Goal: Task Accomplishment & Management: Manage account settings

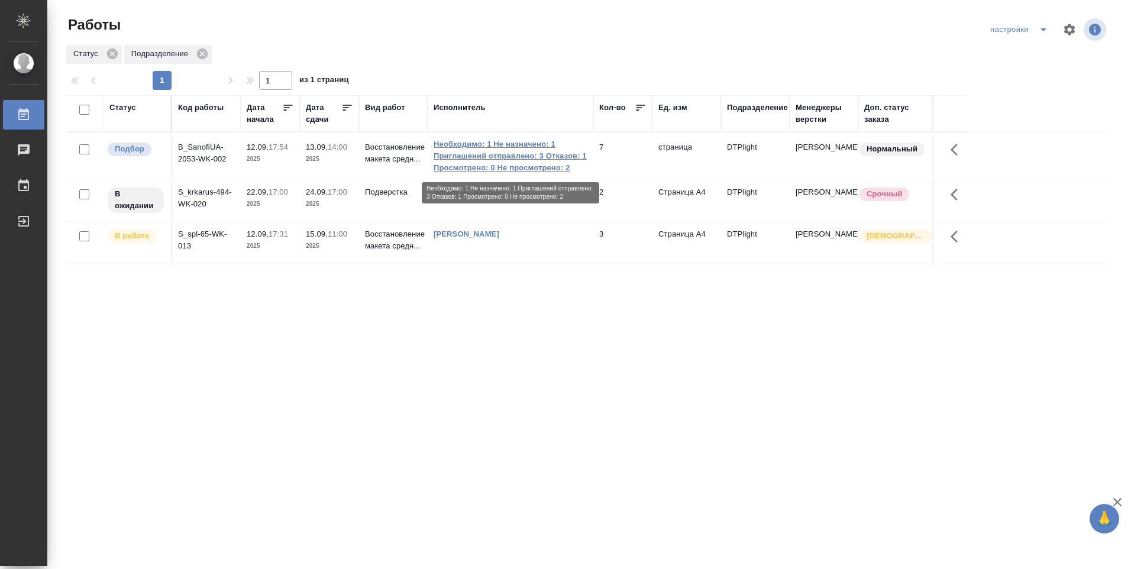
click at [500, 160] on link "Необходимо: 1 Не назначено: 1 Приглашений отправлено: 3 Отказов: 1 Просмотрено:…" at bounding box center [511, 155] width 154 height 35
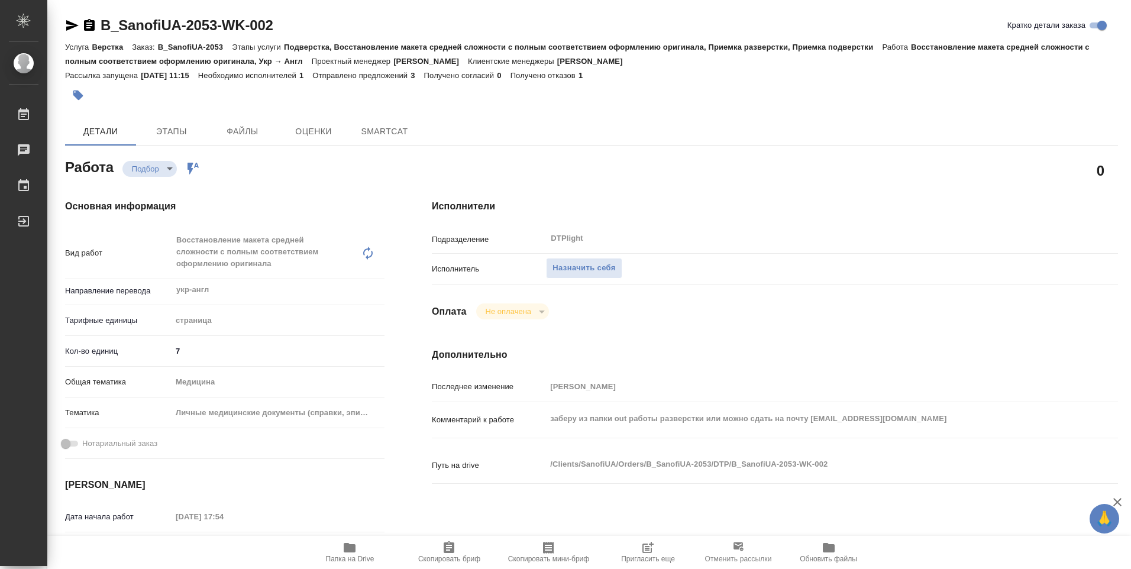
type textarea "x"
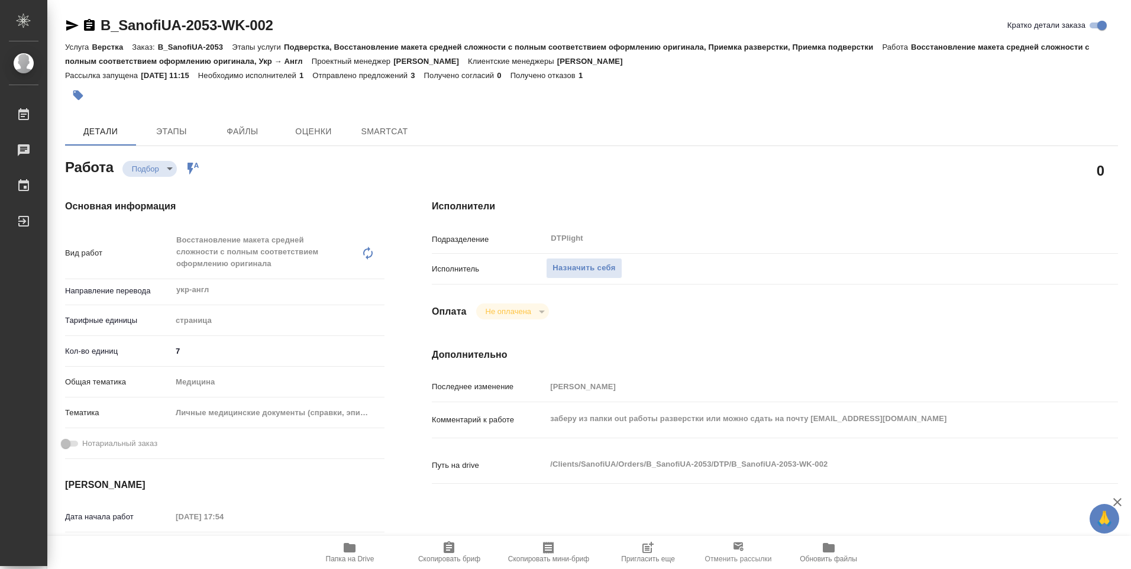
type textarea "x"
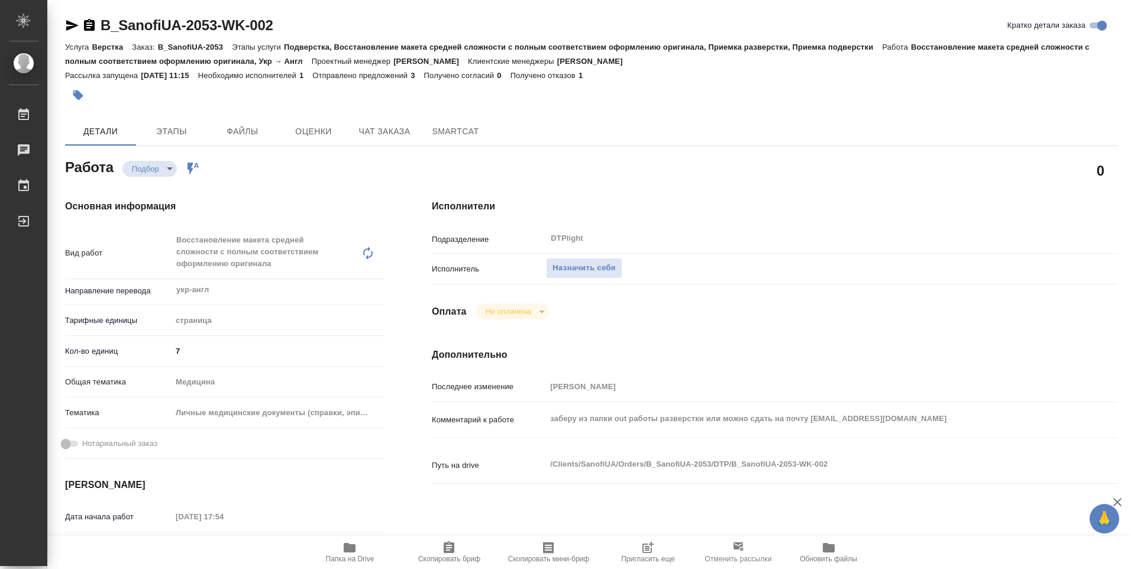
type textarea "x"
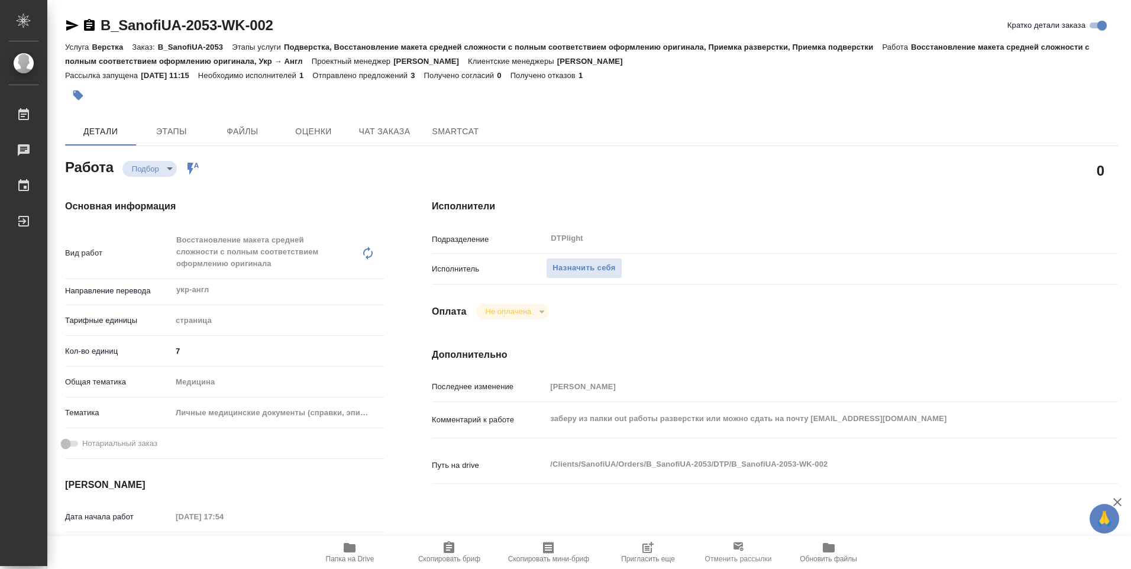
type textarea "x"
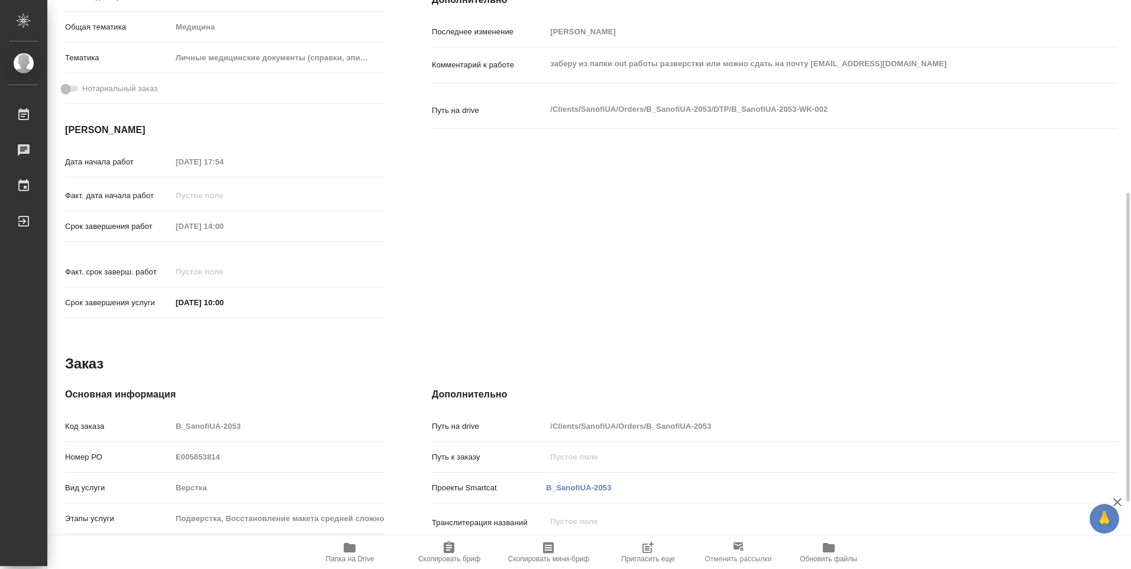
scroll to position [478, 0]
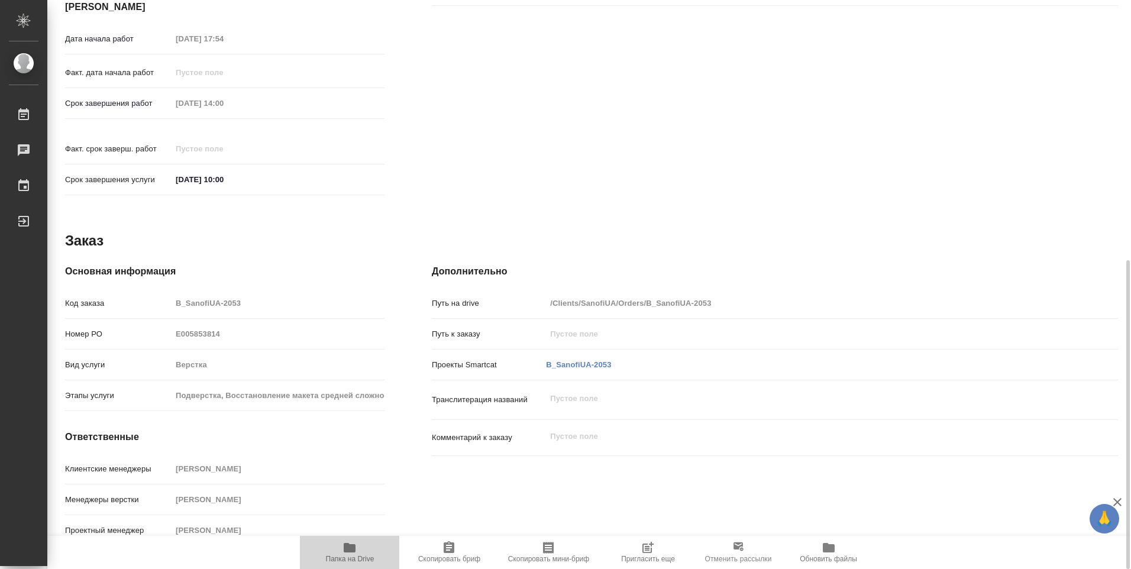
click at [356, 553] on icon "button" at bounding box center [350, 548] width 14 height 14
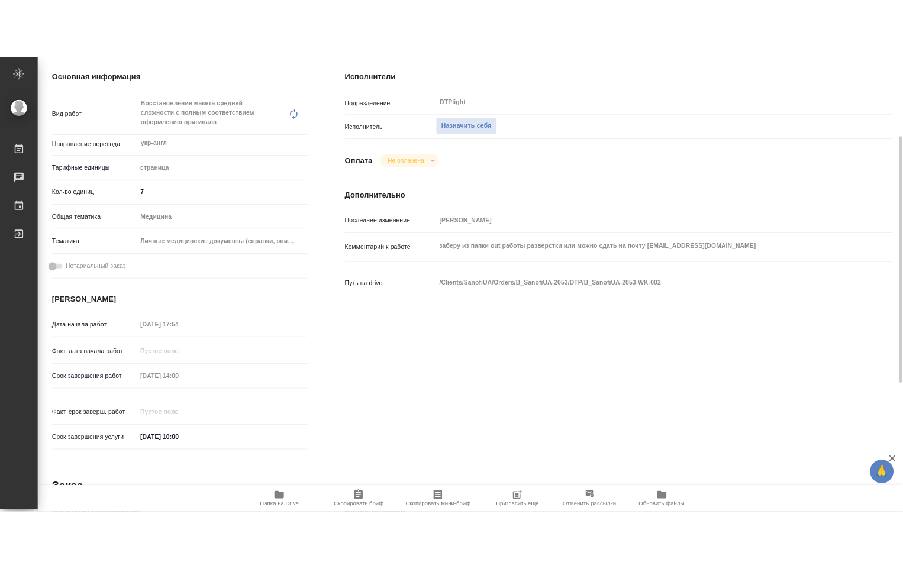
scroll to position [0, 0]
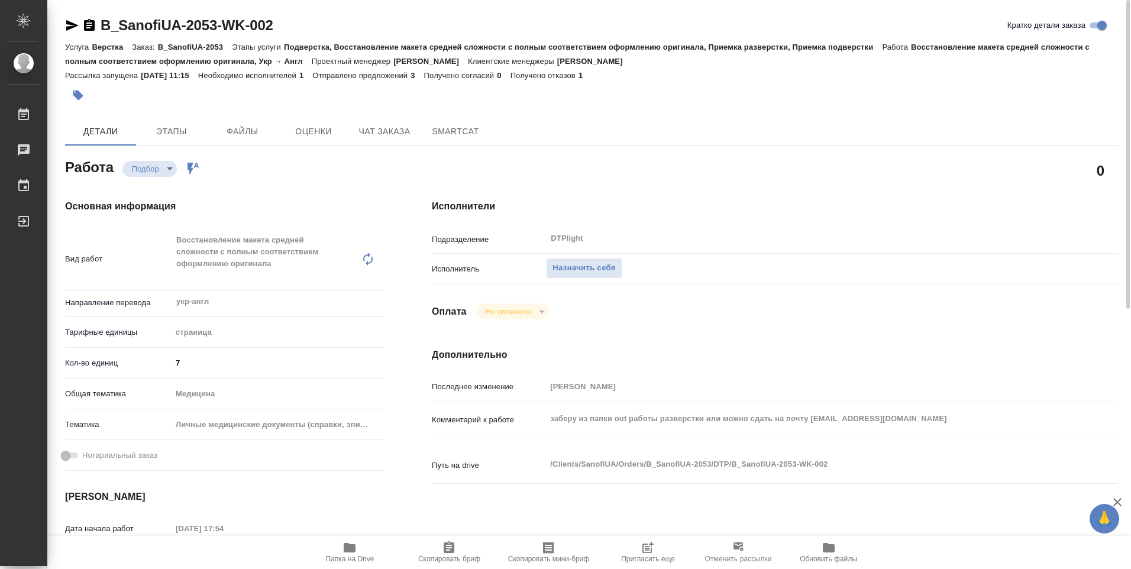
type textarea "x"
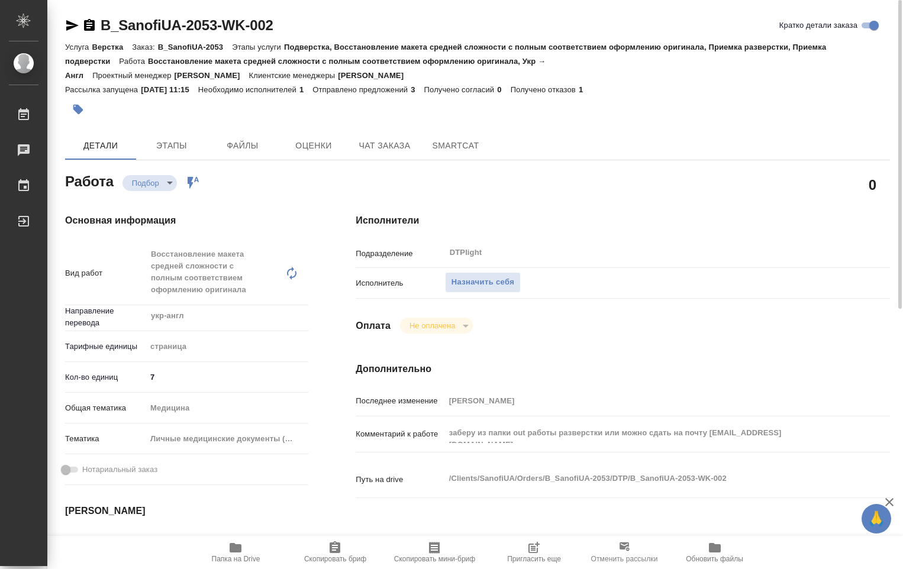
type textarea "x"
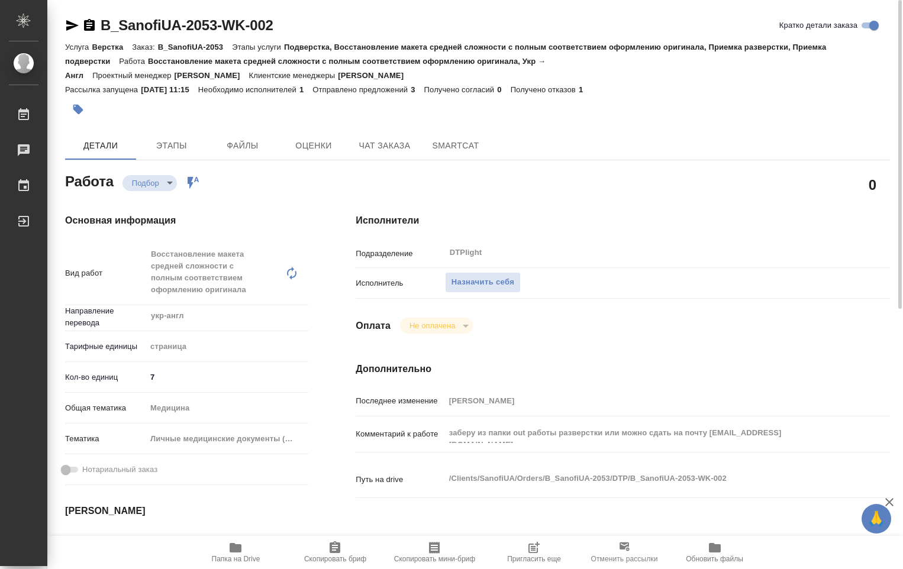
scroll to position [59, 0]
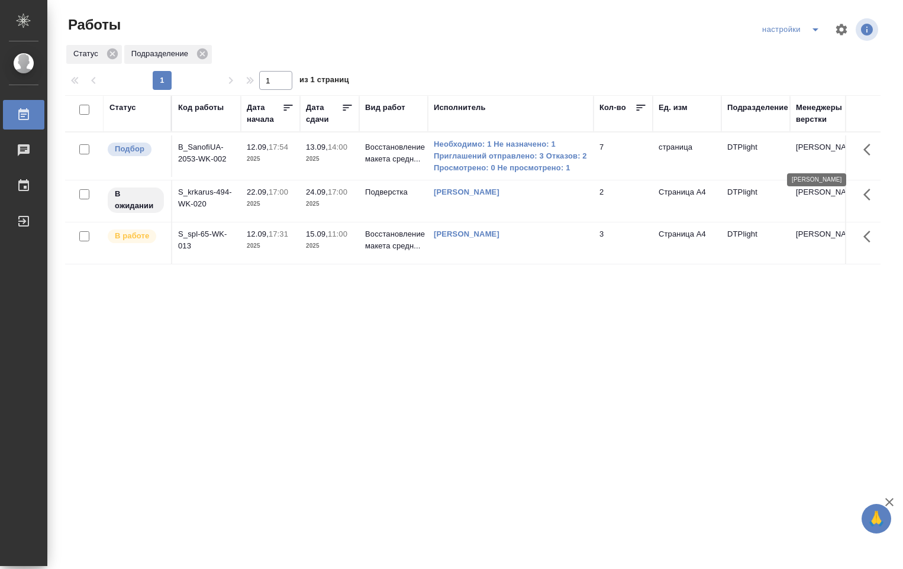
click at [816, 153] on p "[PERSON_NAME]" at bounding box center [824, 147] width 57 height 12
click at [485, 237] on link "[PERSON_NAME]" at bounding box center [467, 234] width 66 height 9
click at [350, 235] on span "15.09, 11:00" at bounding box center [329, 234] width 47 height 12
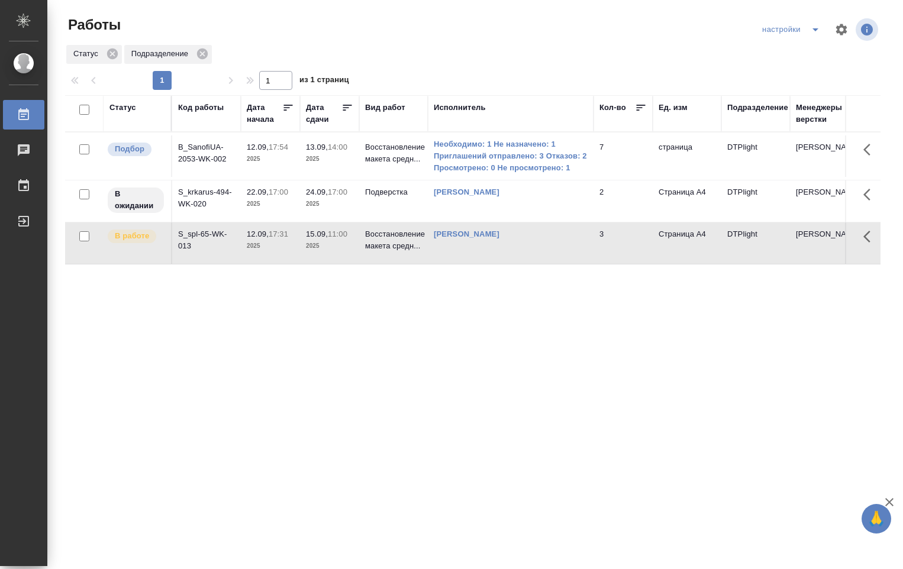
click at [347, 235] on p "11:00" at bounding box center [338, 234] width 20 height 9
click at [349, 237] on span "15.09, 11:00" at bounding box center [329, 234] width 47 height 12
click at [487, 163] on link "Необходимо: 1 Не назначено: 1 Приглашений отправлено: 3 Отказов: 2 Просмотрено:…" at bounding box center [511, 155] width 154 height 35
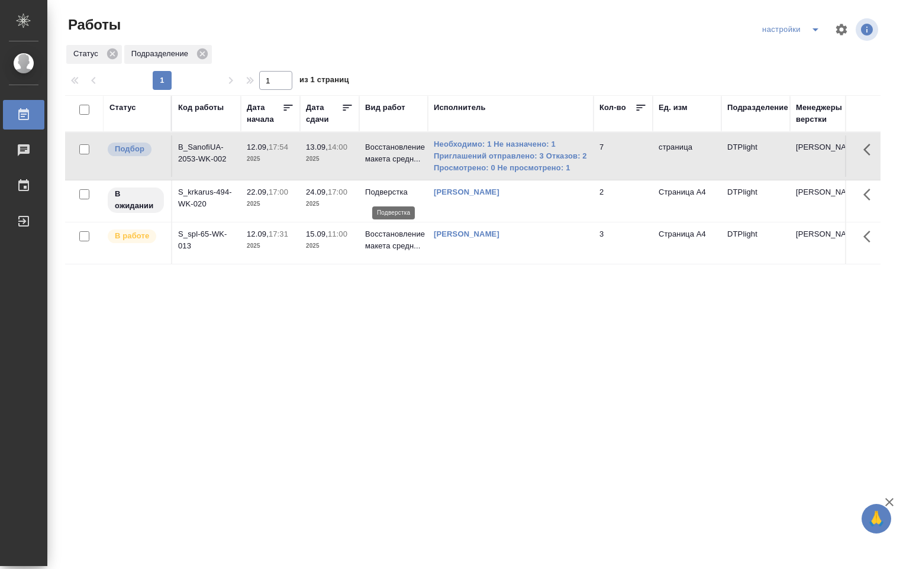
click at [388, 192] on p "Подверстка" at bounding box center [393, 192] width 57 height 12
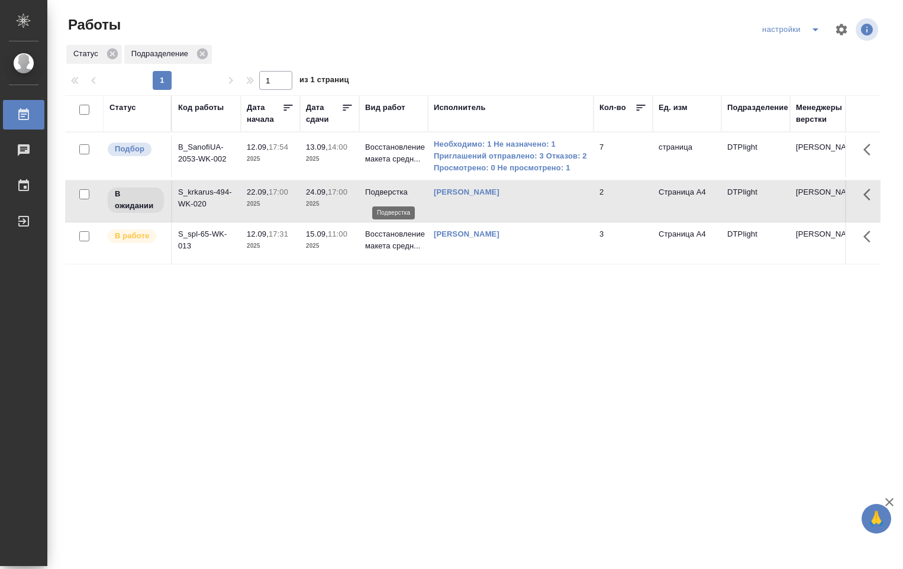
click at [388, 192] on p "Подверстка" at bounding box center [393, 192] width 57 height 12
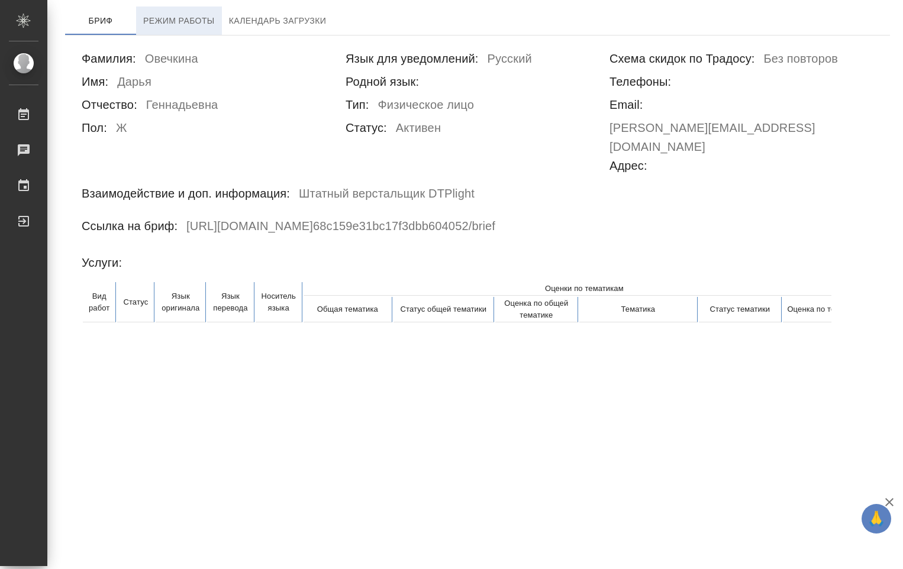
click at [160, 25] on span "Режим работы" at bounding box center [179, 21] width 72 height 15
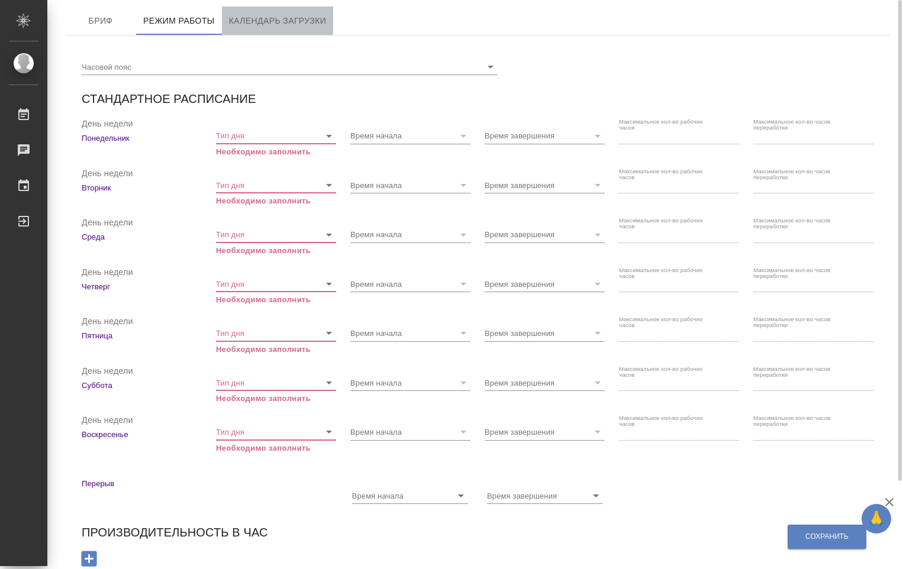
click at [277, 19] on span "Календарь загрузки" at bounding box center [278, 21] width 98 height 15
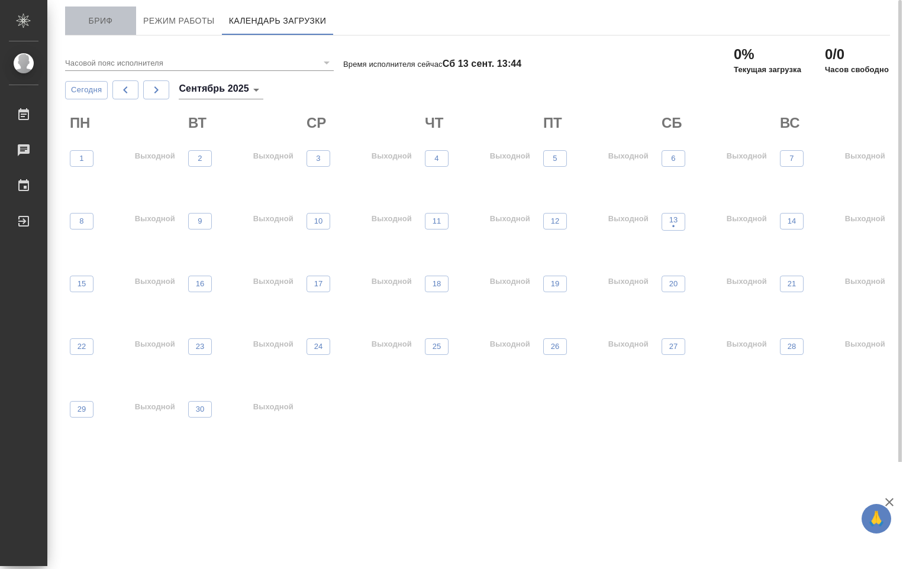
click at [100, 22] on span "Бриф" at bounding box center [100, 21] width 57 height 15
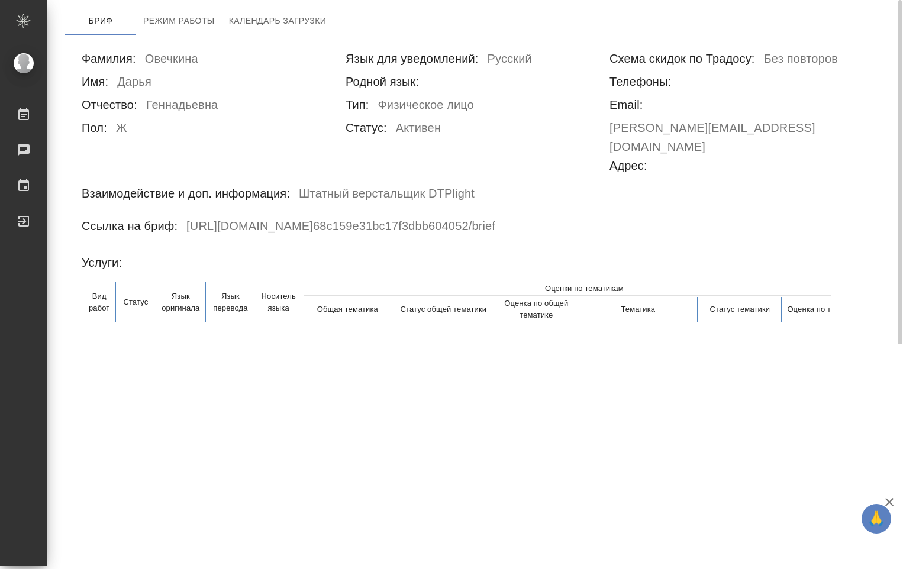
scroll to position [0, 35]
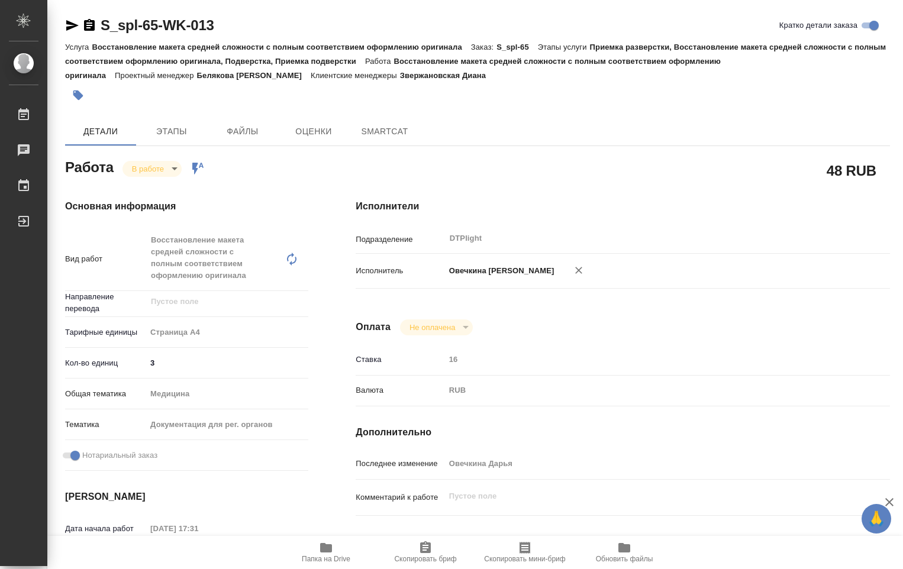
type textarea "x"
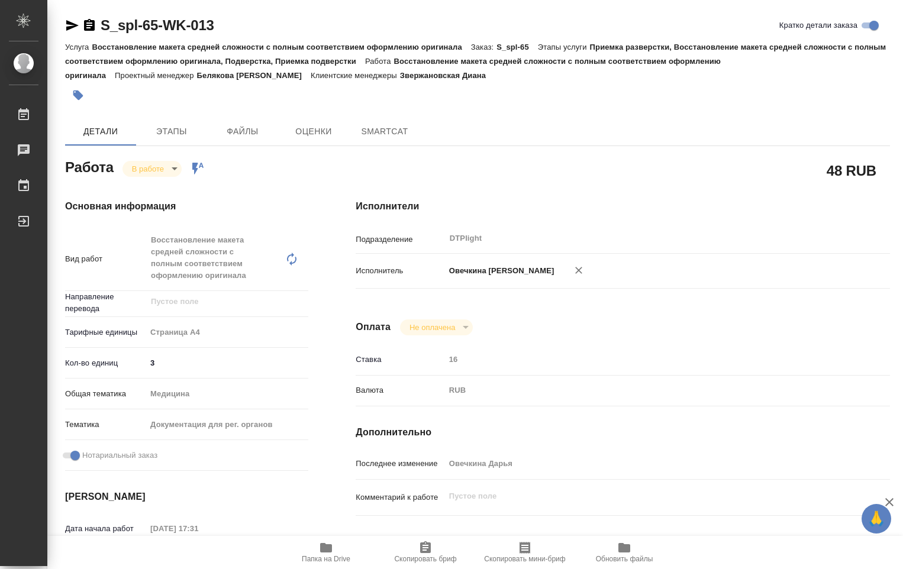
type textarea "x"
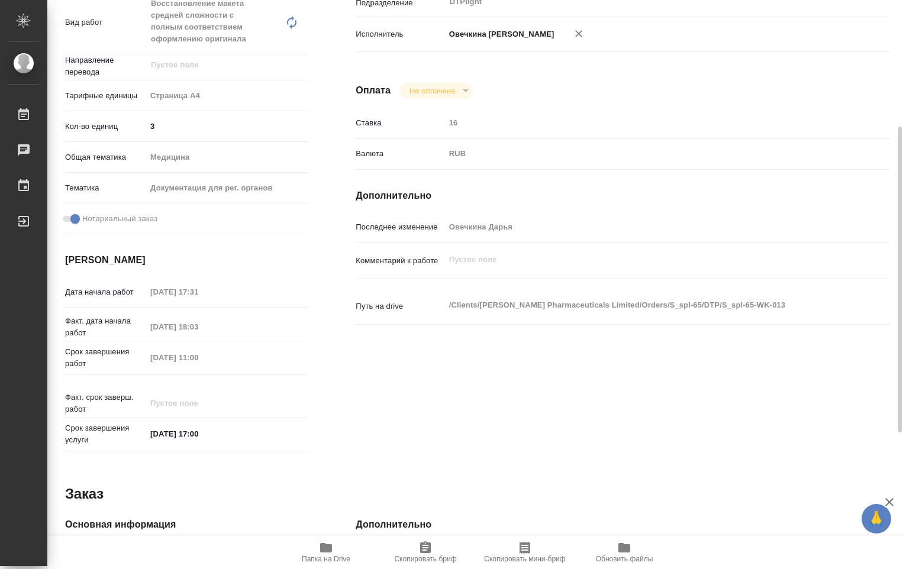
type textarea "x"
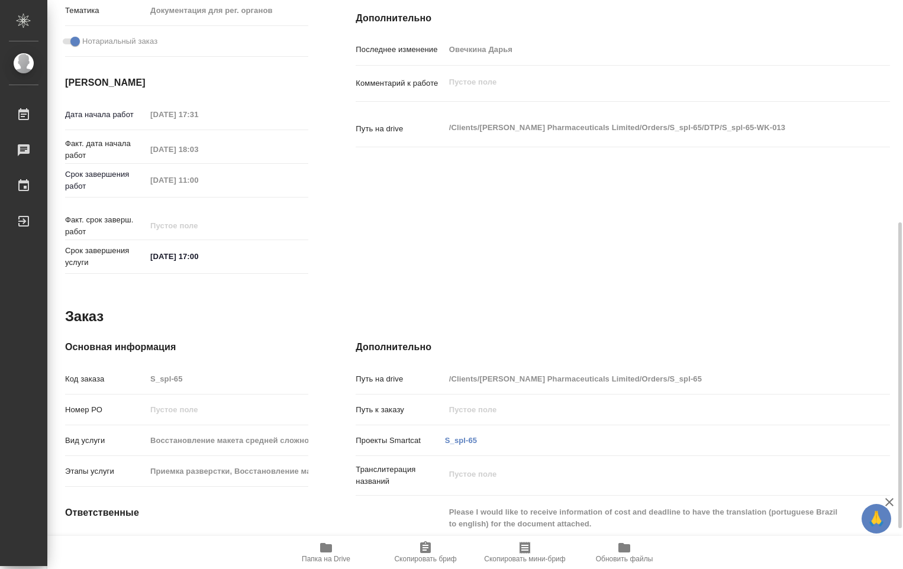
scroll to position [490, 0]
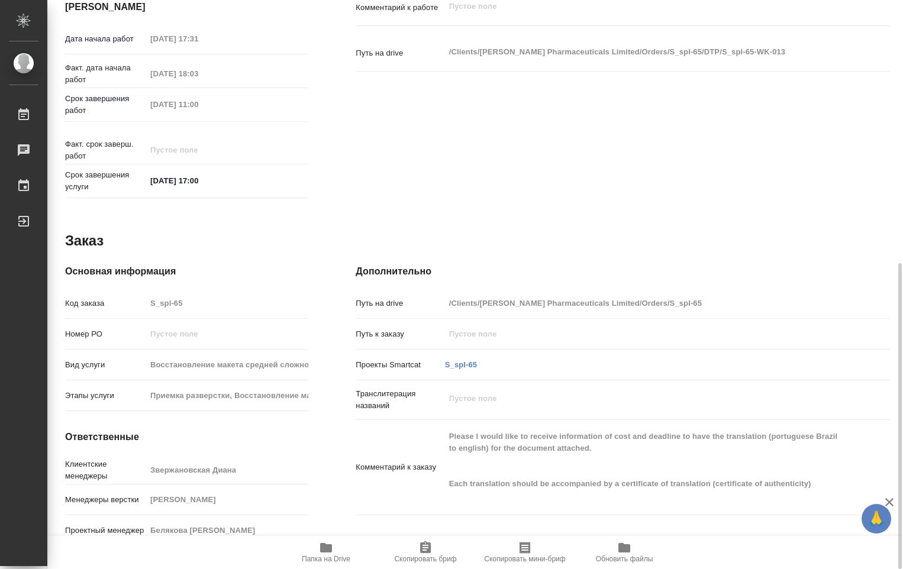
type textarea "x"
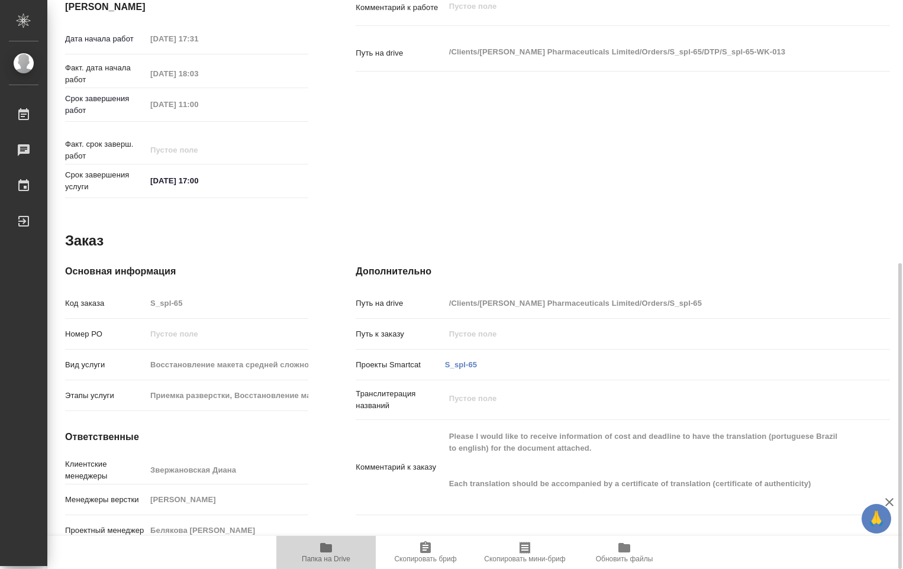
click at [317, 560] on span "Папка на Drive" at bounding box center [326, 559] width 49 height 8
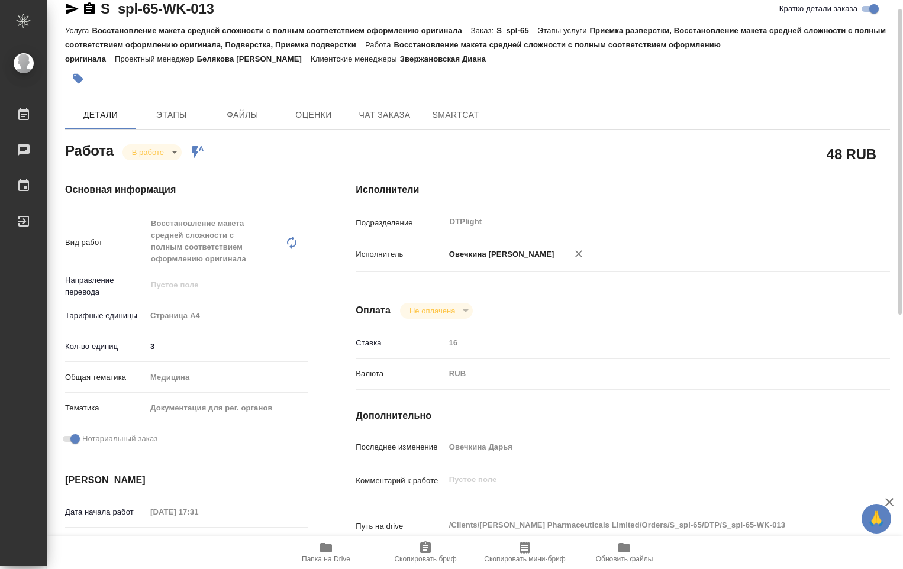
scroll to position [0, 0]
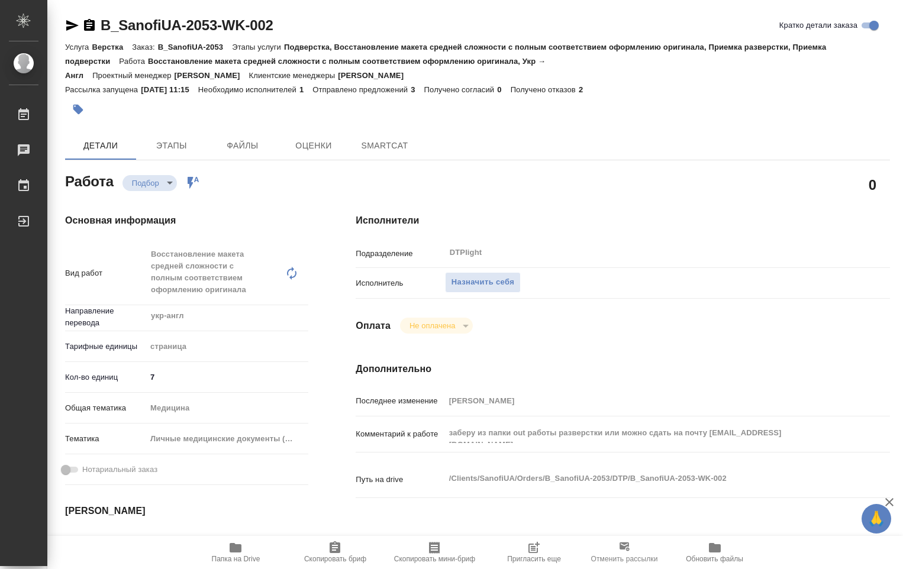
type textarea "x"
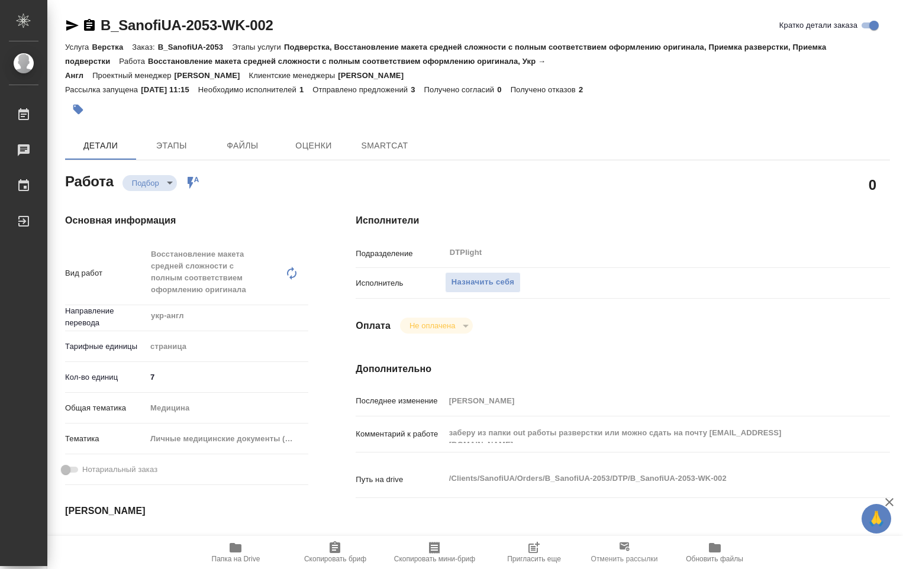
type textarea "x"
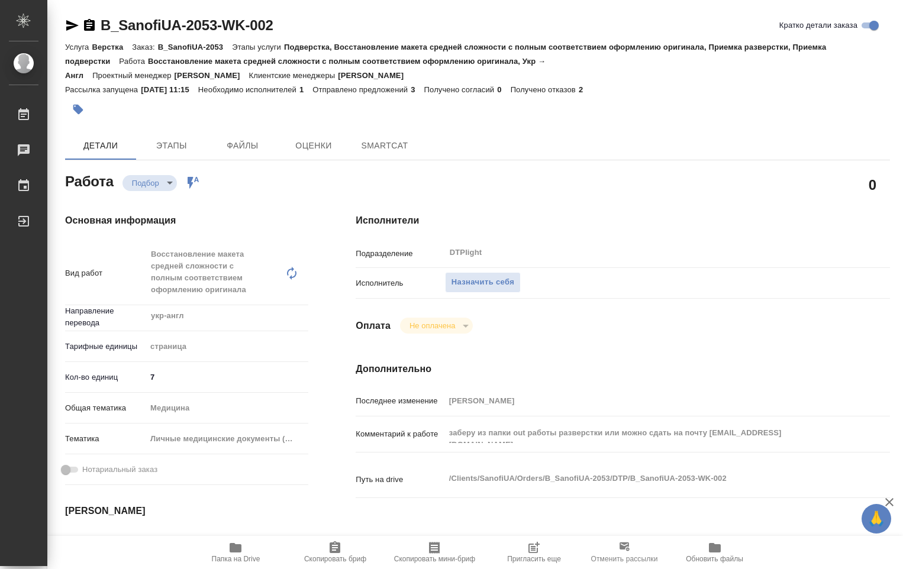
type textarea "x"
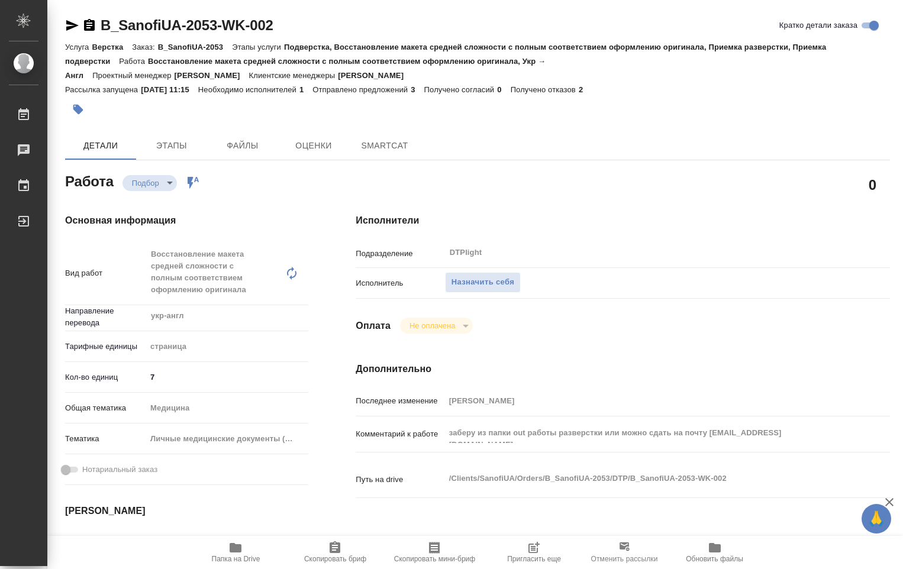
type textarea "x"
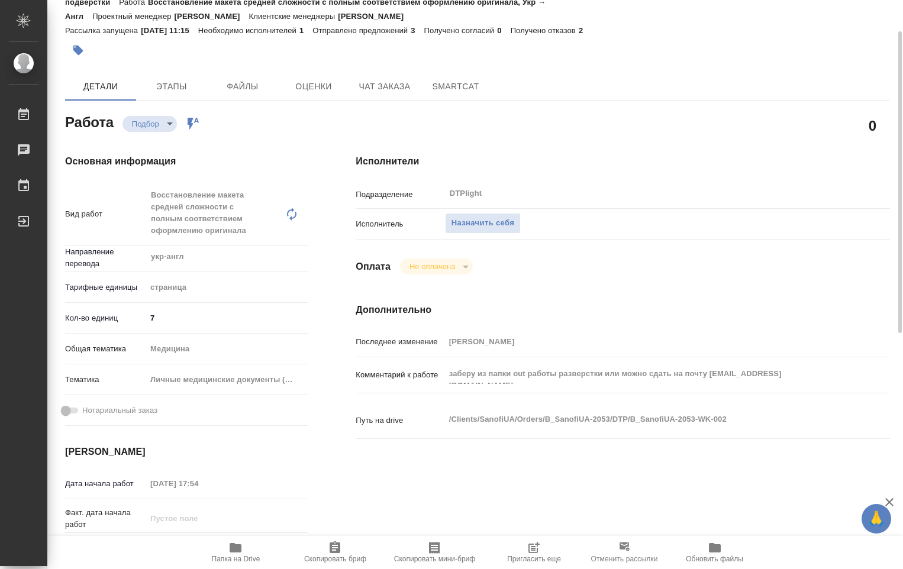
type textarea "x"
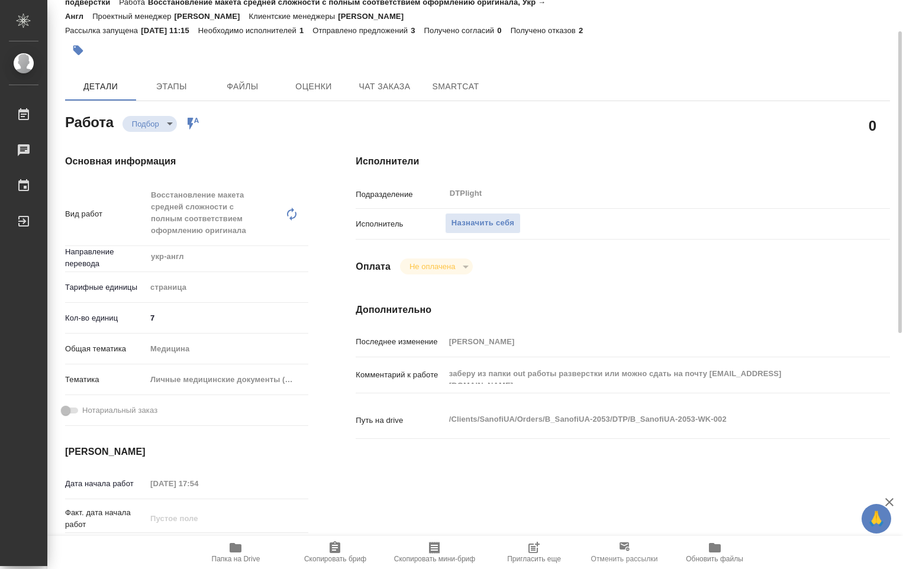
scroll to position [177, 0]
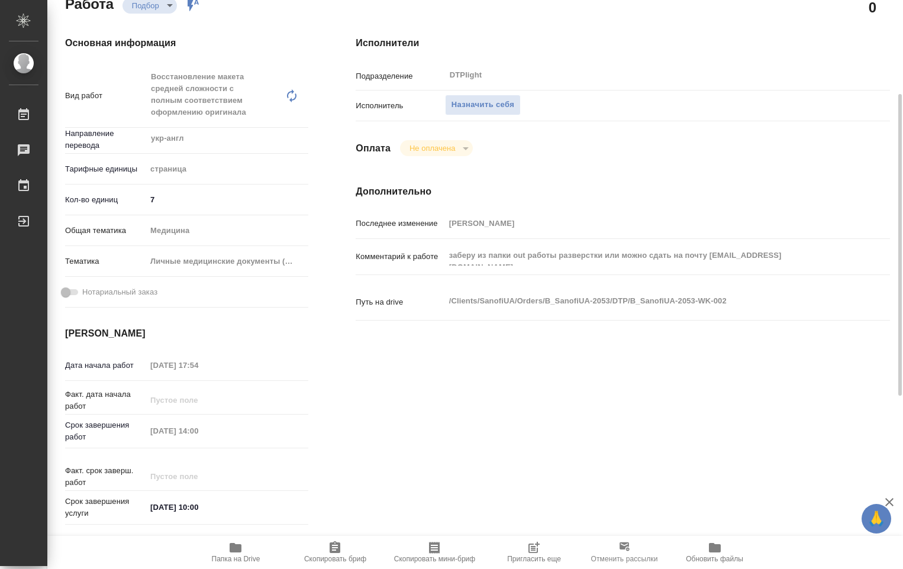
type textarea "x"
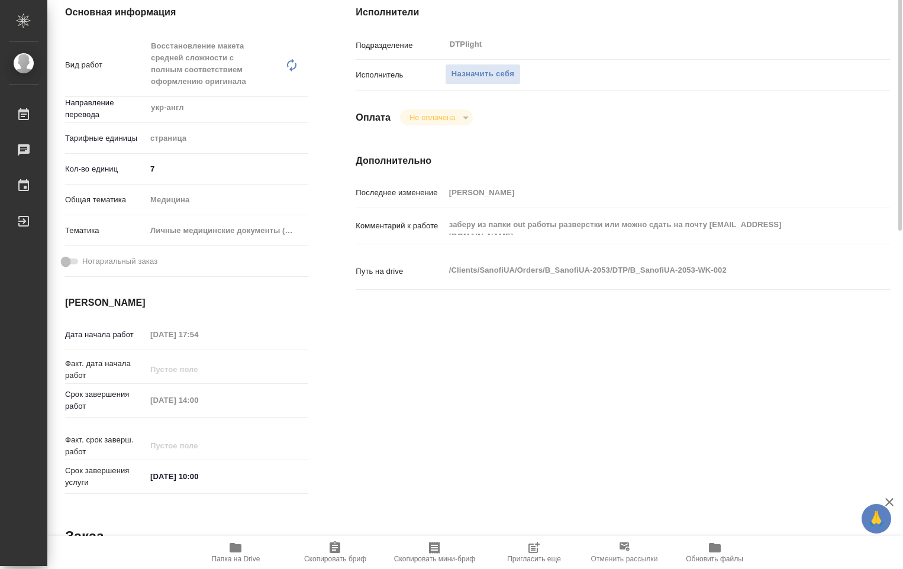
scroll to position [0, 0]
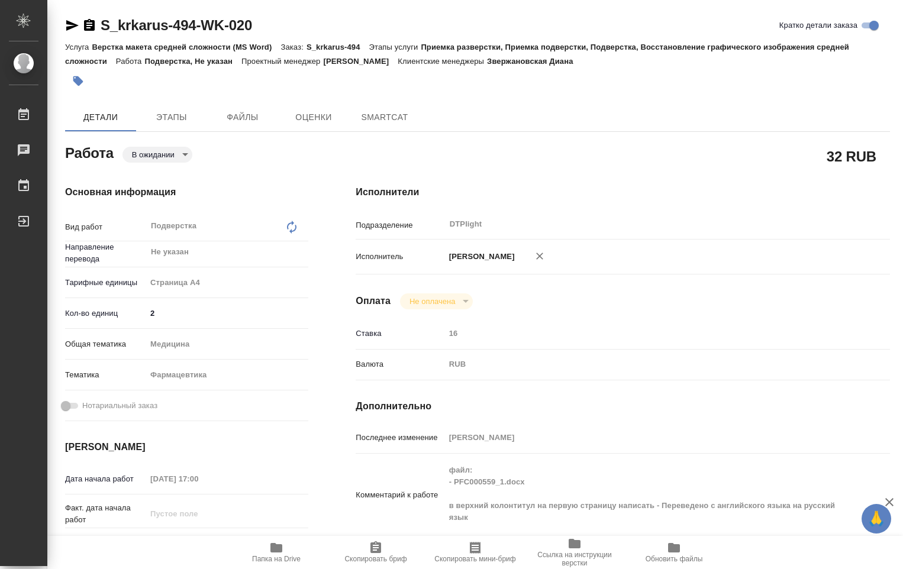
type textarea "x"
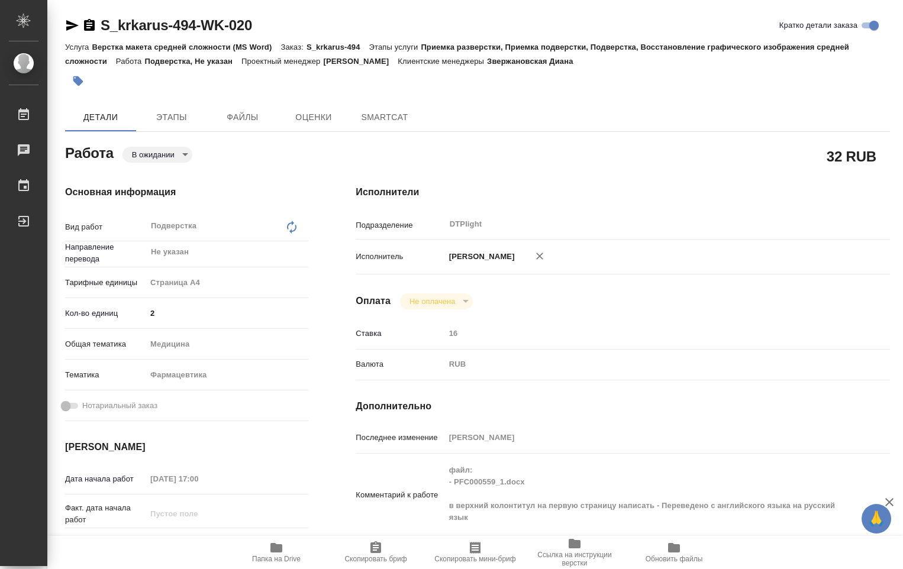
type textarea "x"
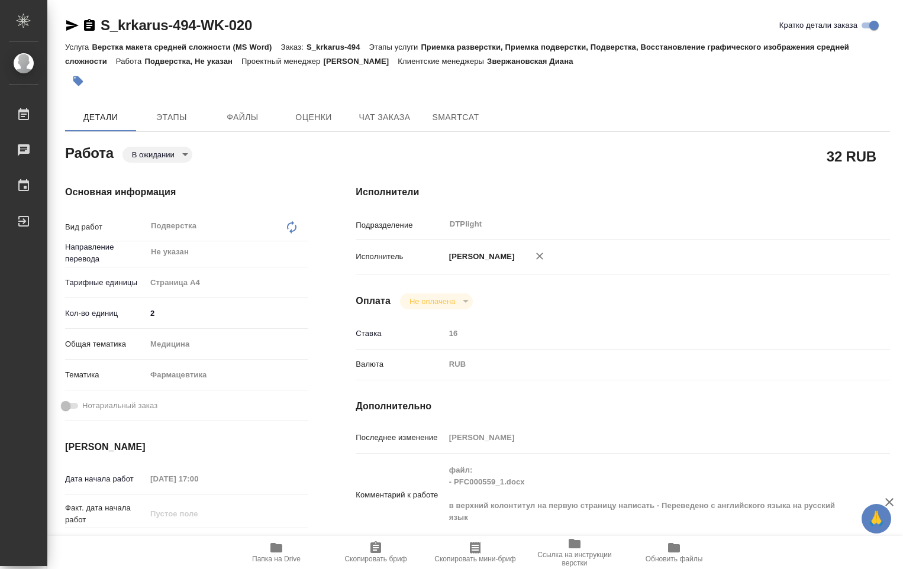
type textarea "x"
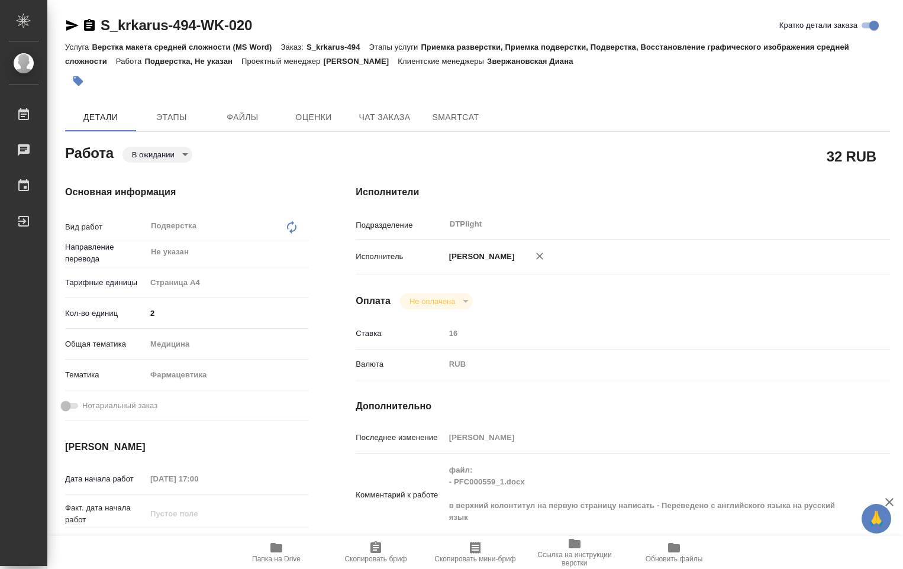
type textarea "x"
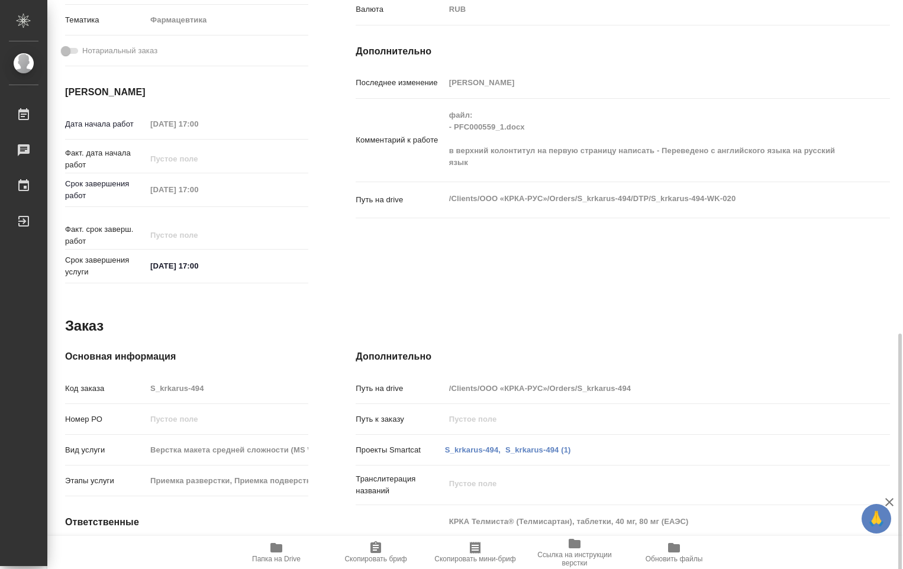
scroll to position [440, 0]
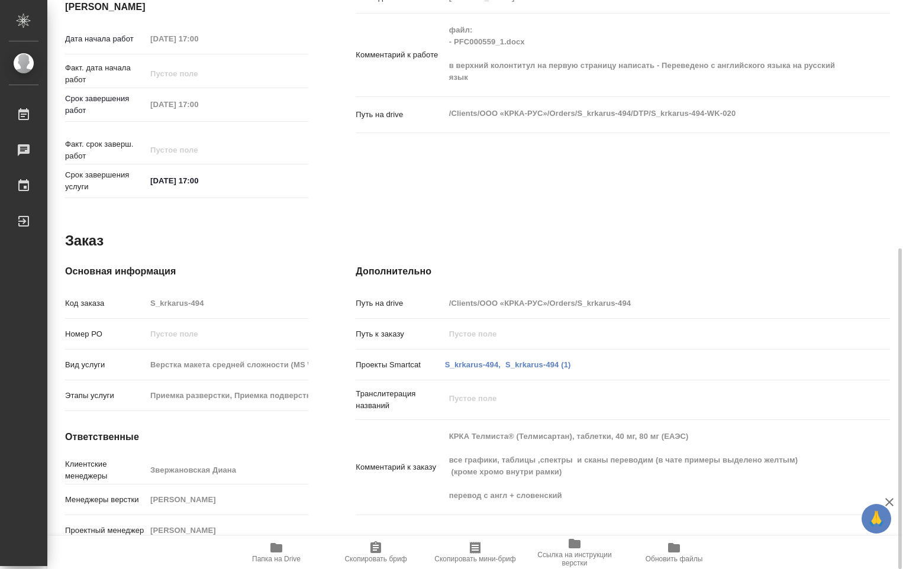
click at [283, 550] on icon "button" at bounding box center [276, 548] width 14 height 14
click at [273, 551] on icon "button" at bounding box center [276, 547] width 12 height 9
